Goal: Check status: Check status

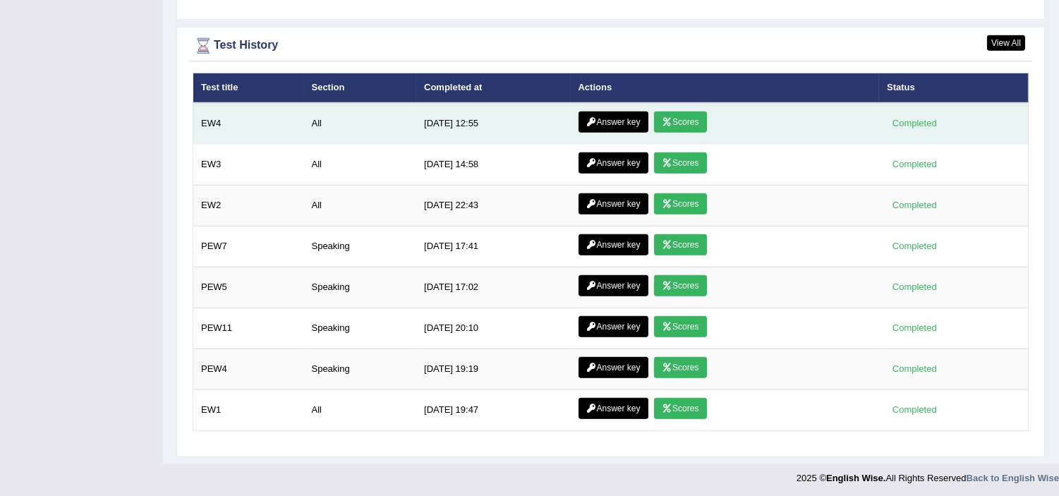
scroll to position [1864, 0]
click at [692, 118] on link "Scores" at bounding box center [680, 121] width 52 height 21
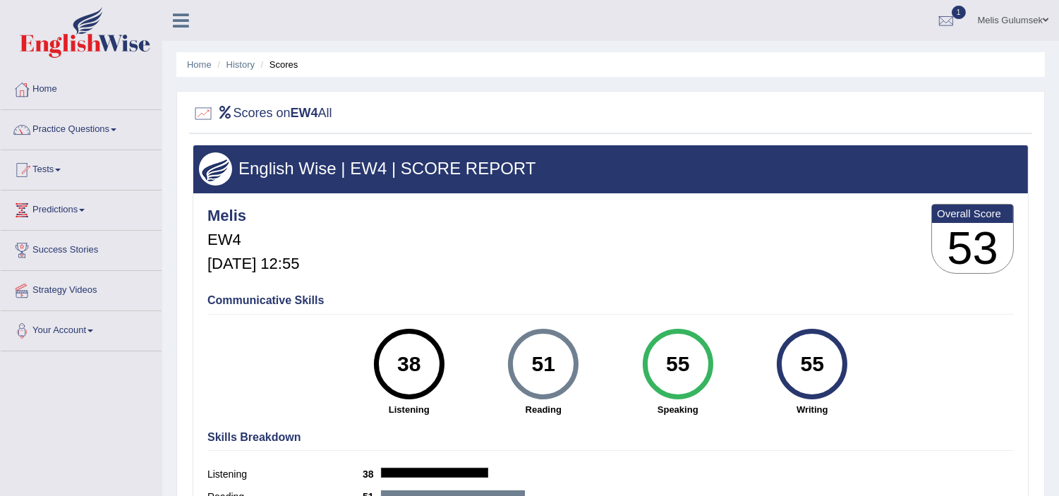
click at [66, 90] on link "Home" at bounding box center [81, 87] width 161 height 35
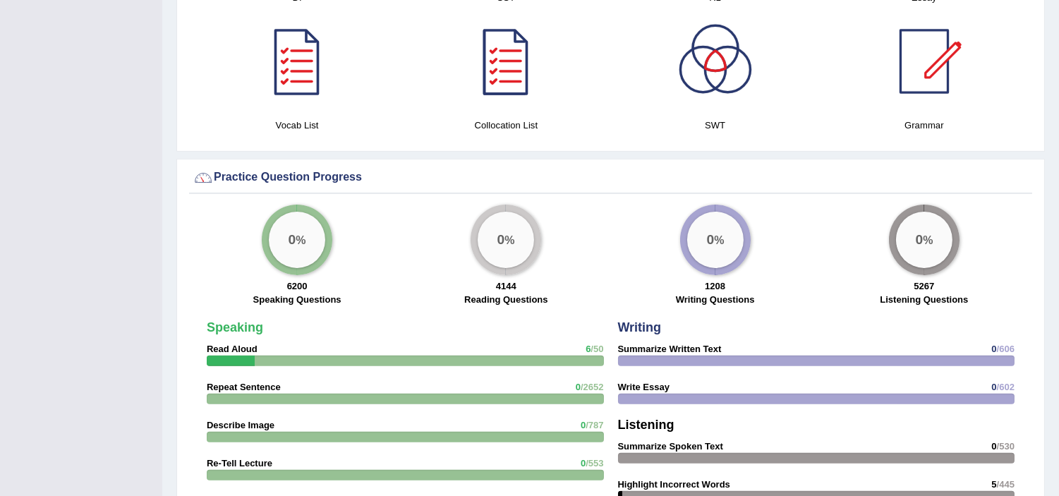
scroll to position [705, 0]
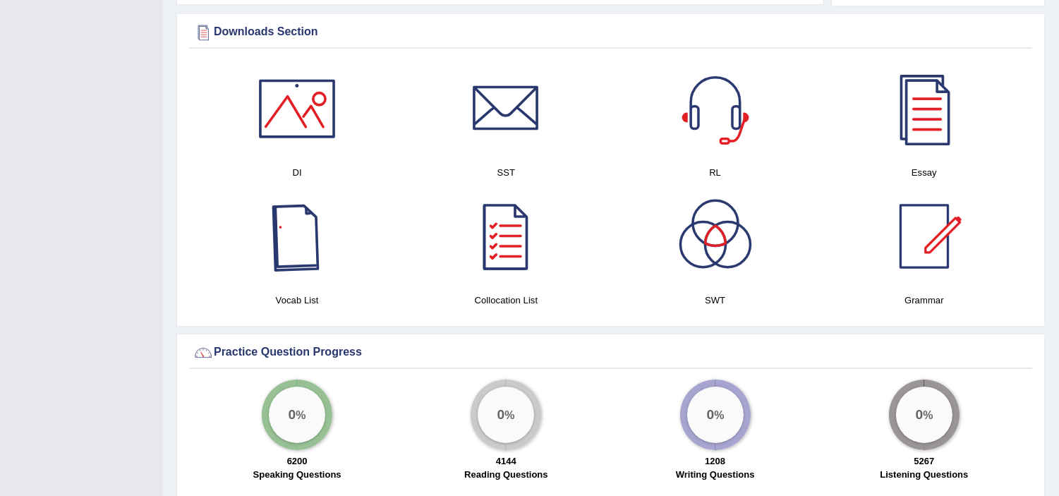
click at [315, 265] on div at bounding box center [297, 236] width 99 height 99
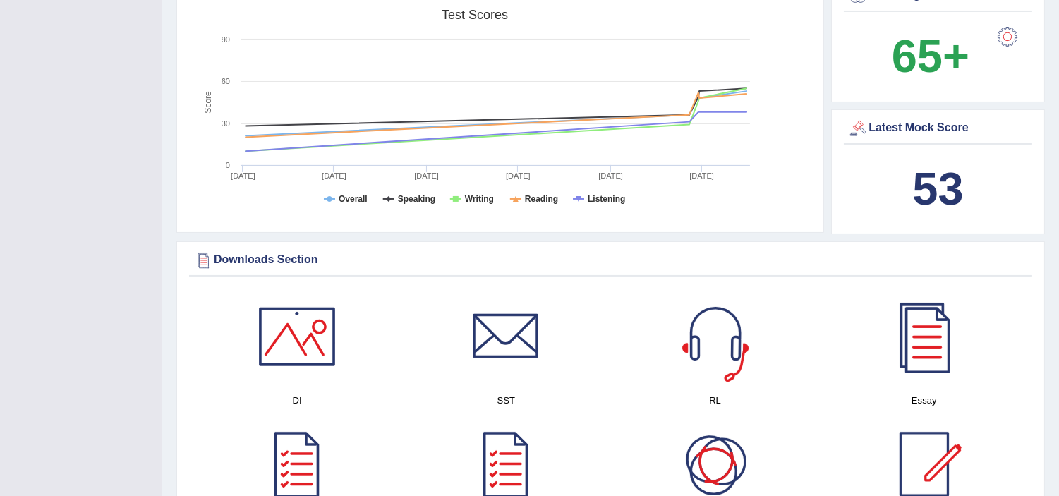
scroll to position [470, 0]
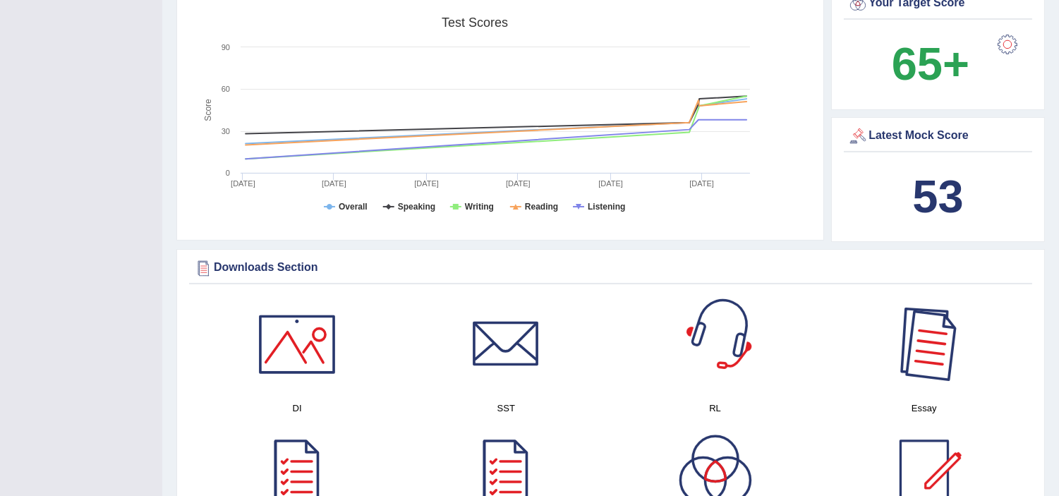
click at [949, 348] on div at bounding box center [924, 344] width 99 height 99
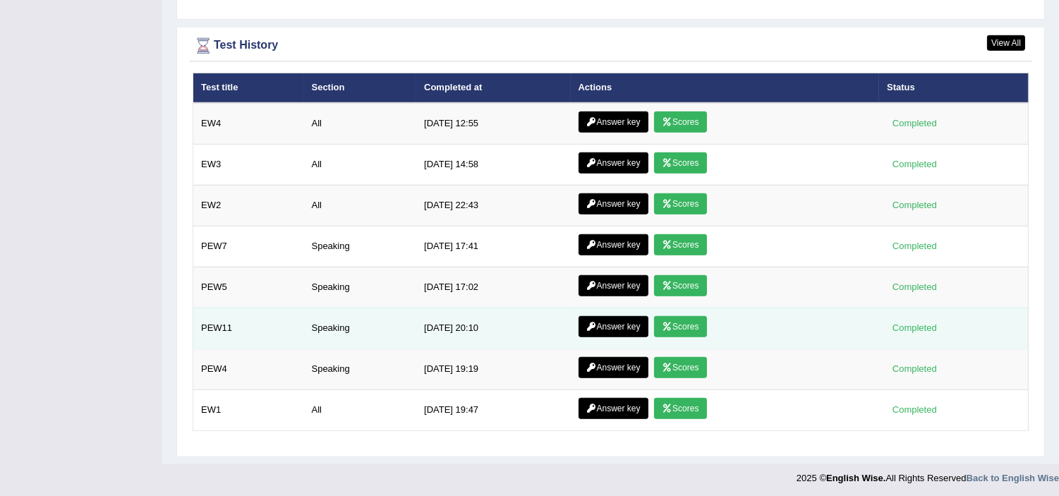
scroll to position [1550, 0]
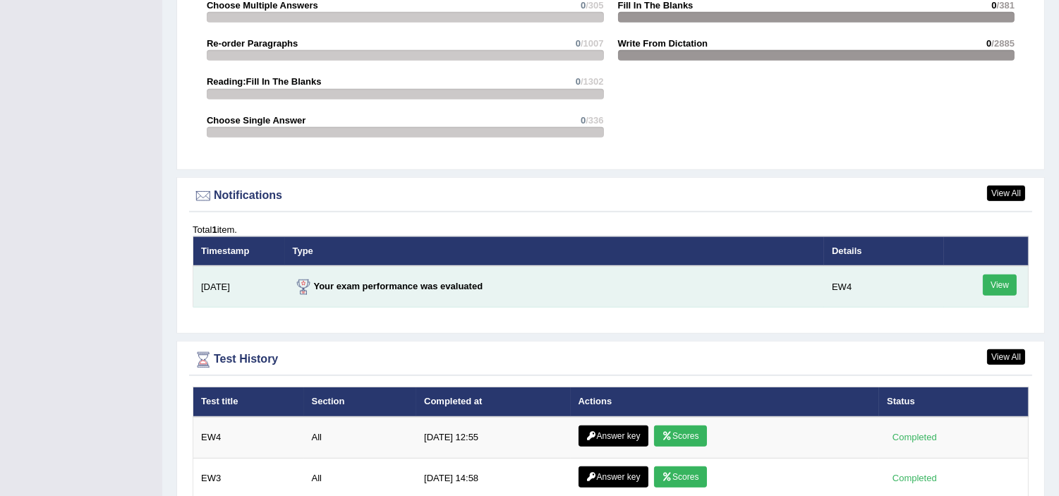
click at [993, 282] on link "View" at bounding box center [1000, 284] width 34 height 21
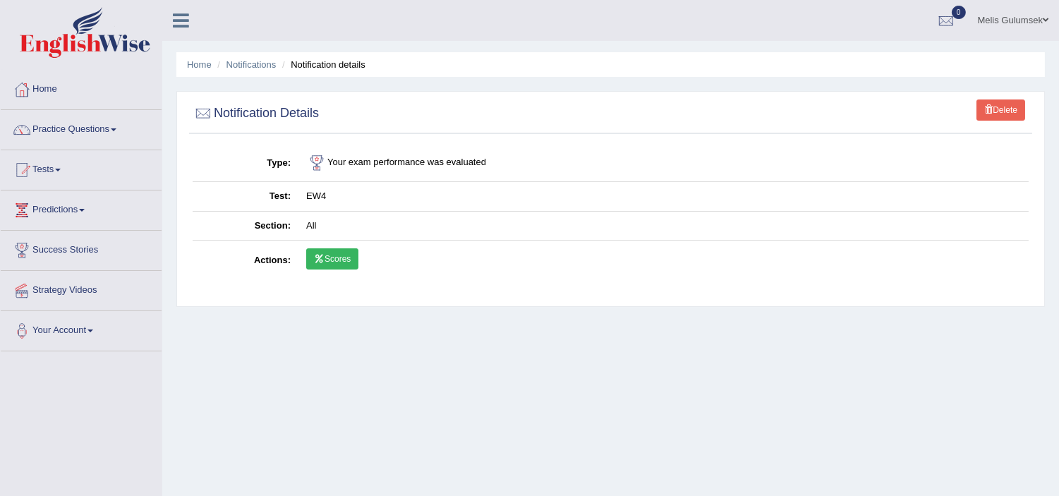
click at [351, 256] on link "Scores" at bounding box center [332, 258] width 52 height 21
click at [65, 93] on link "Home" at bounding box center [81, 87] width 161 height 35
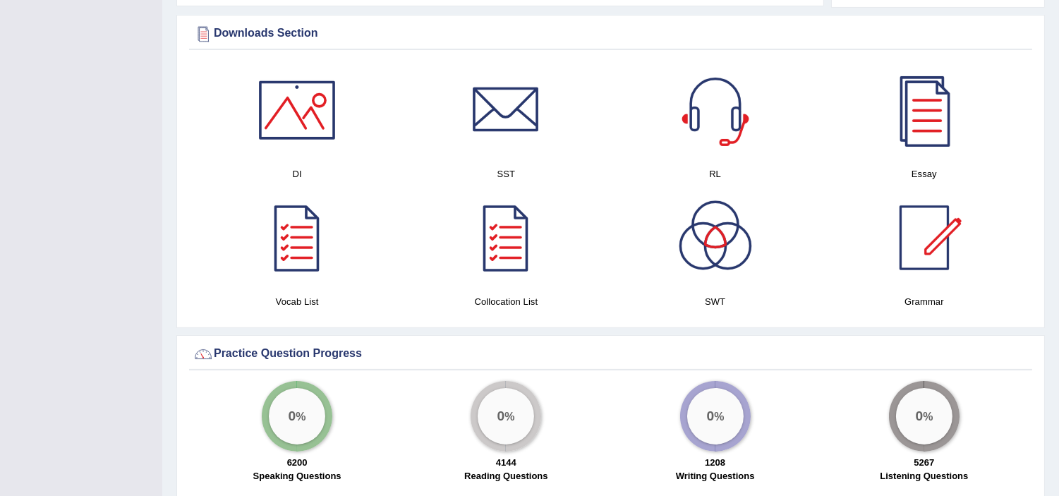
scroll to position [705, 0]
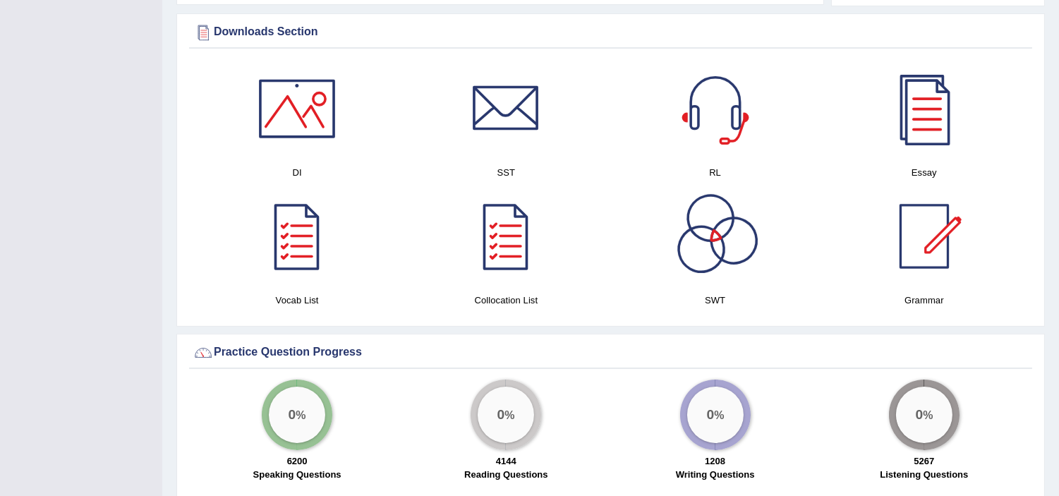
click at [703, 222] on div at bounding box center [715, 236] width 99 height 99
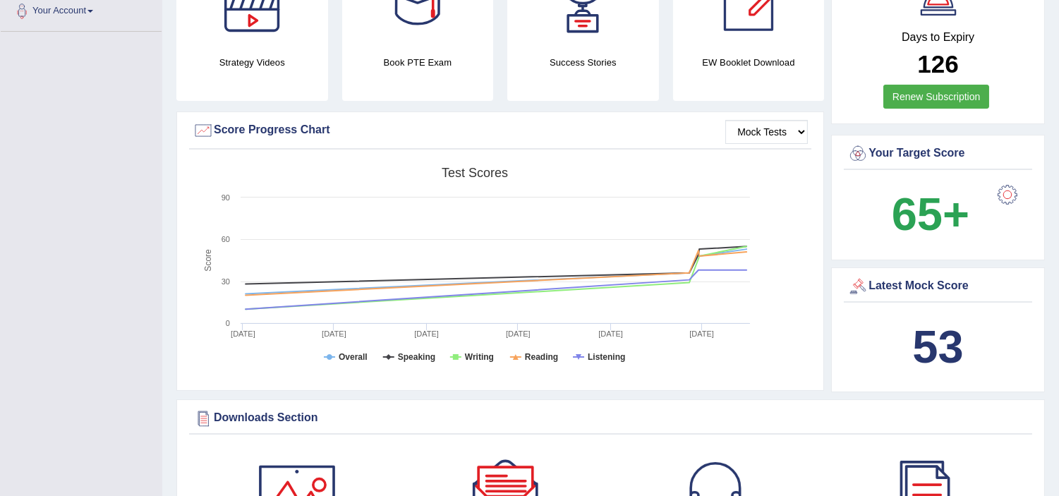
scroll to position [36, 0]
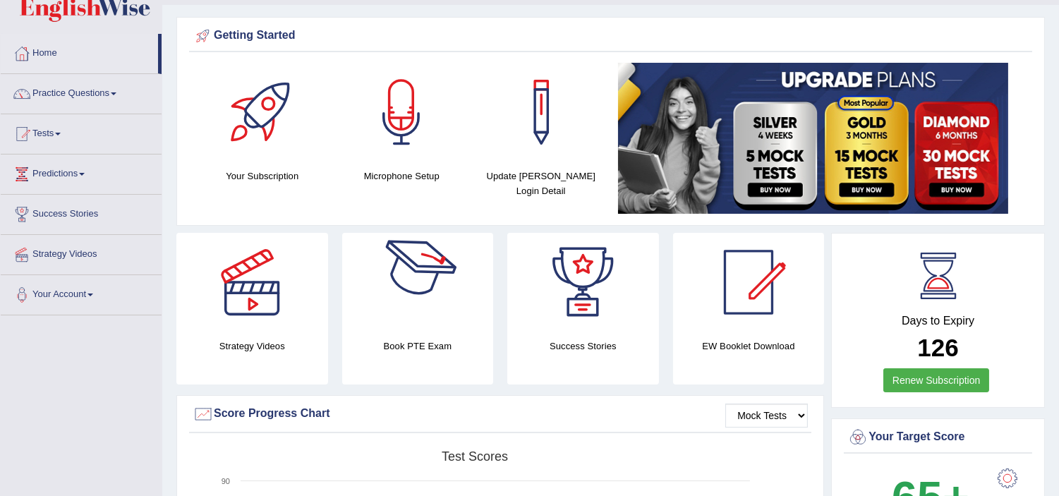
click at [401, 286] on div at bounding box center [417, 282] width 99 height 99
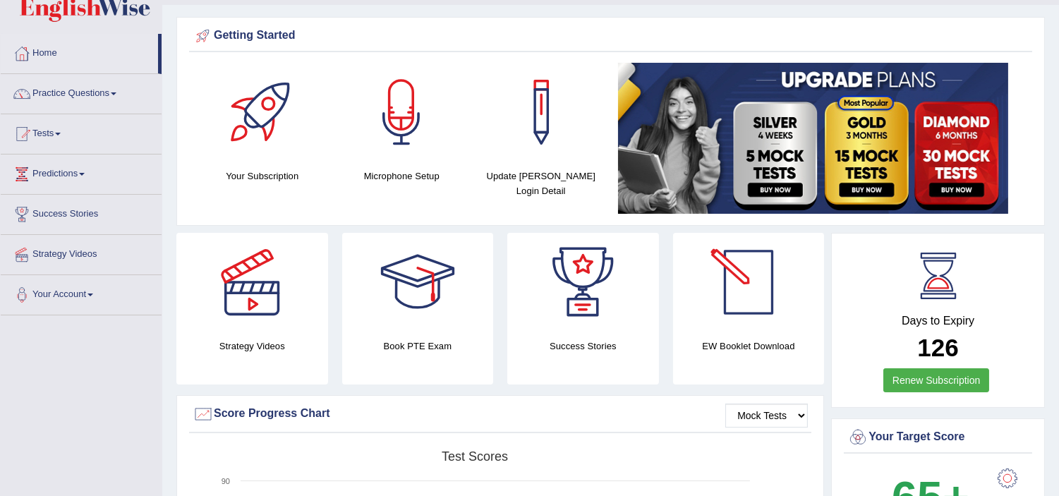
click at [762, 312] on div at bounding box center [748, 282] width 99 height 99
click at [83, 90] on link "Practice Questions" at bounding box center [81, 91] width 161 height 35
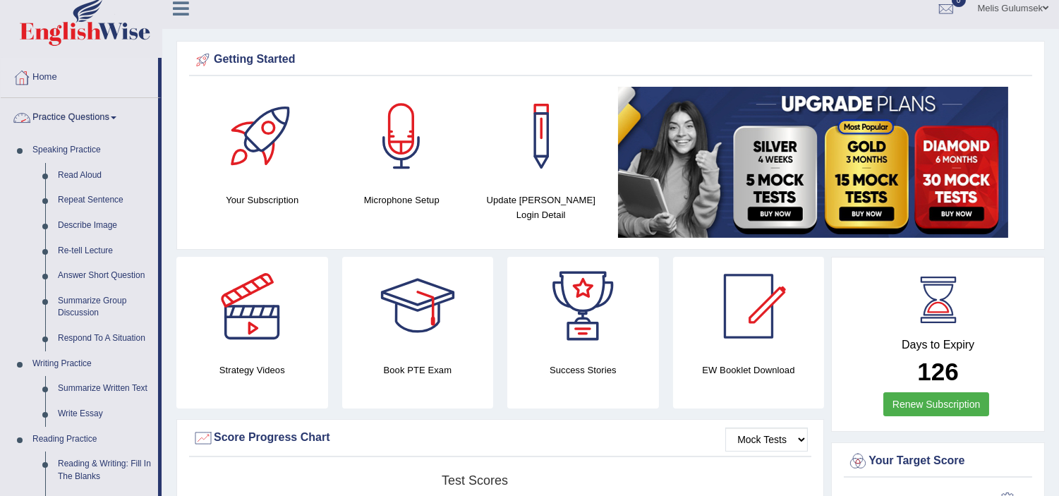
scroll to position [0, 0]
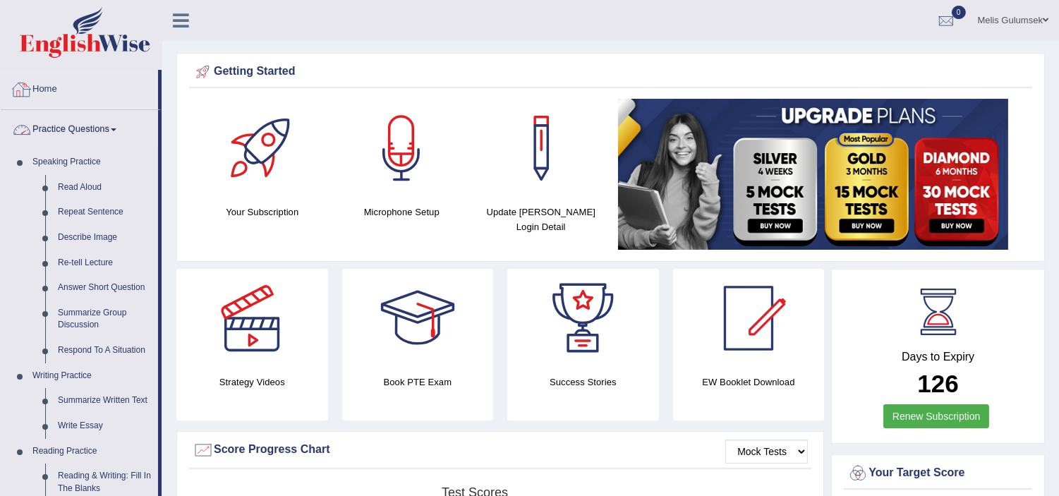
click at [40, 90] on link "Home" at bounding box center [79, 87] width 157 height 35
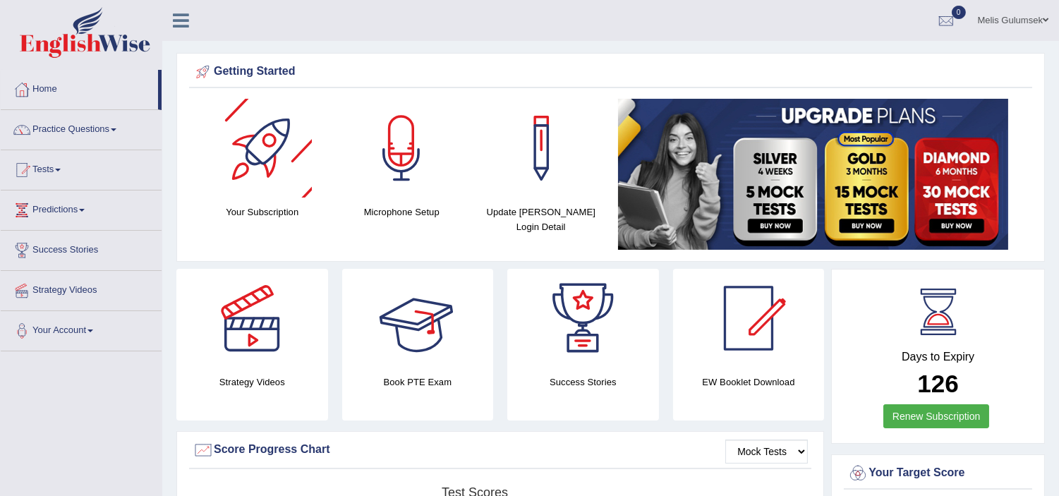
click at [257, 155] on div at bounding box center [262, 148] width 99 height 99
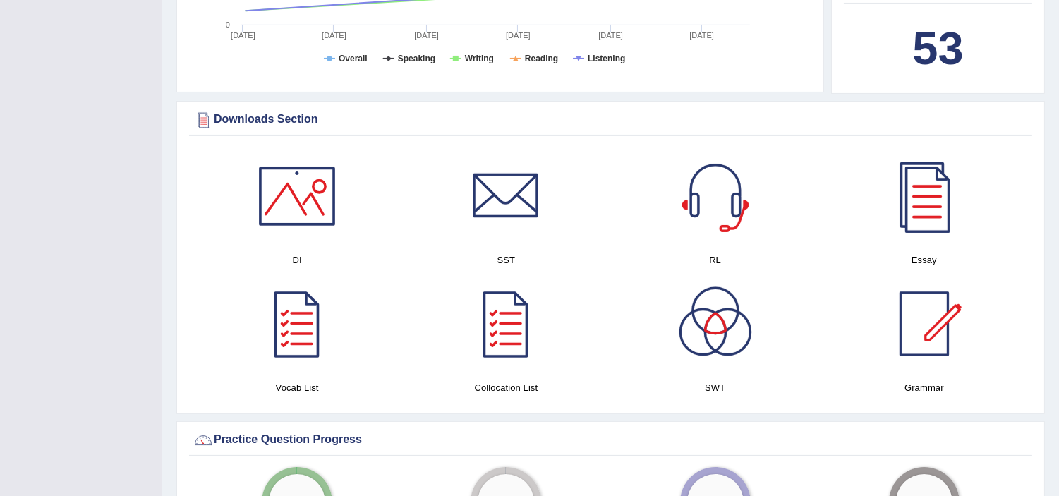
scroll to position [626, 0]
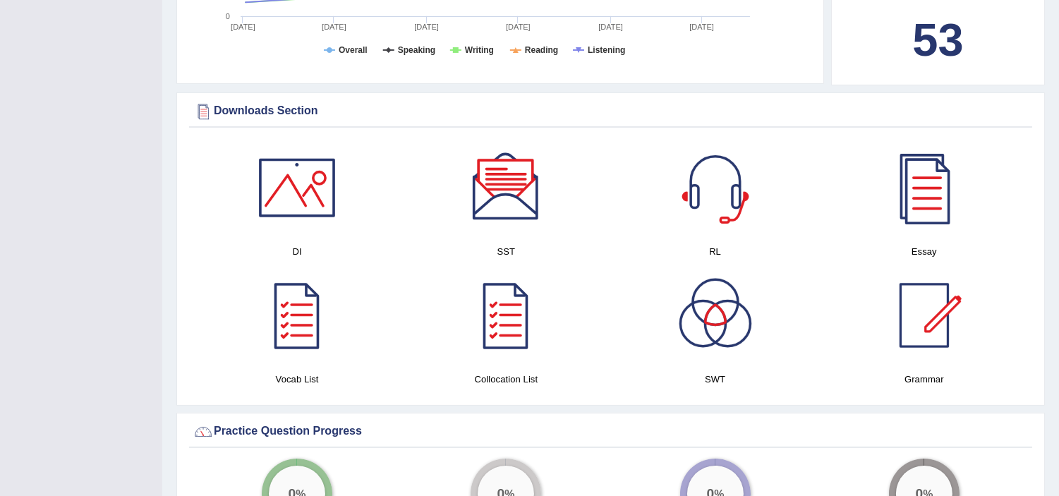
click at [298, 195] on div at bounding box center [297, 187] width 99 height 99
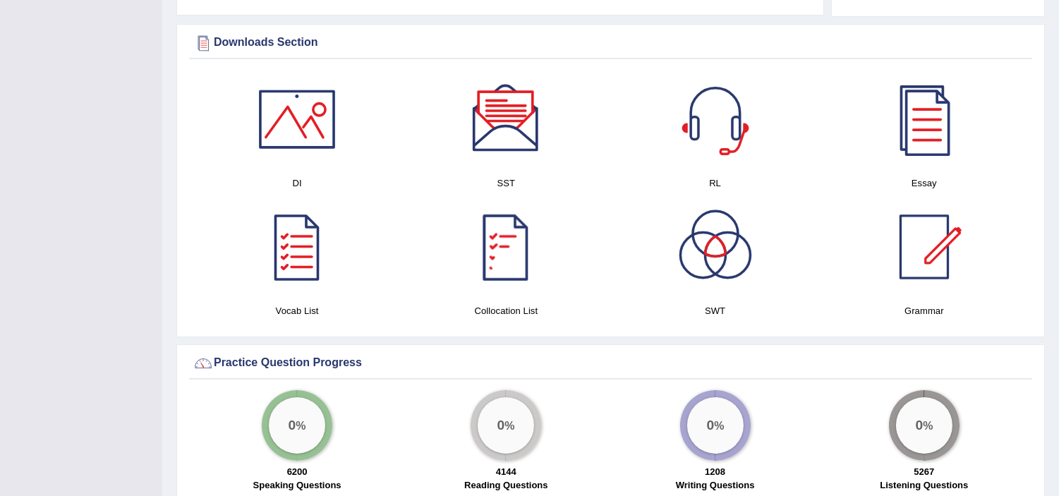
scroll to position [784, 0]
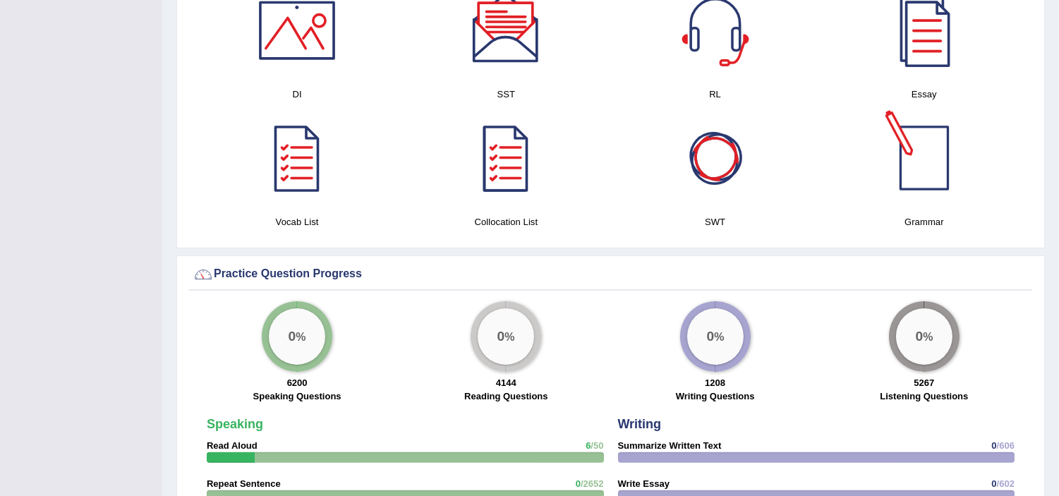
click at [950, 177] on div at bounding box center [924, 158] width 99 height 99
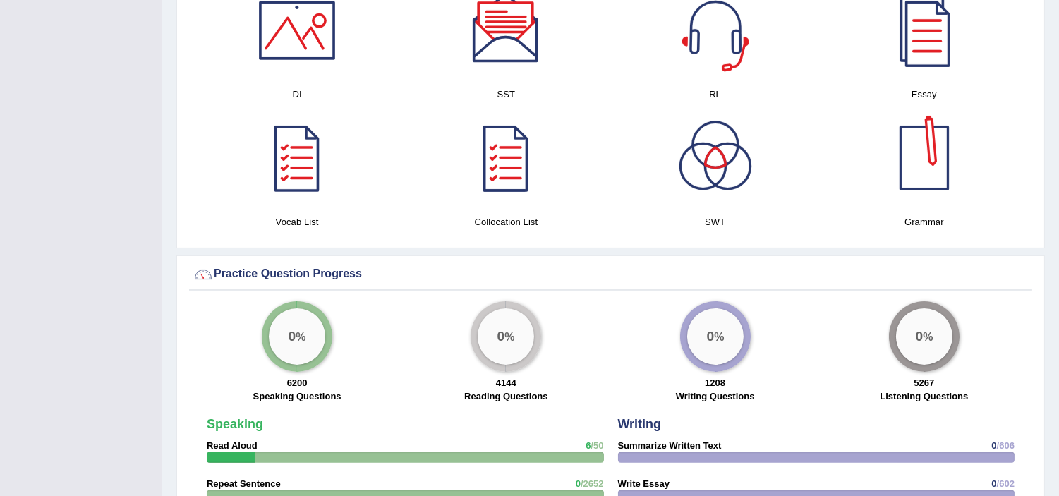
click at [938, 184] on div at bounding box center [924, 158] width 99 height 99
